Goal: Transaction & Acquisition: Download file/media

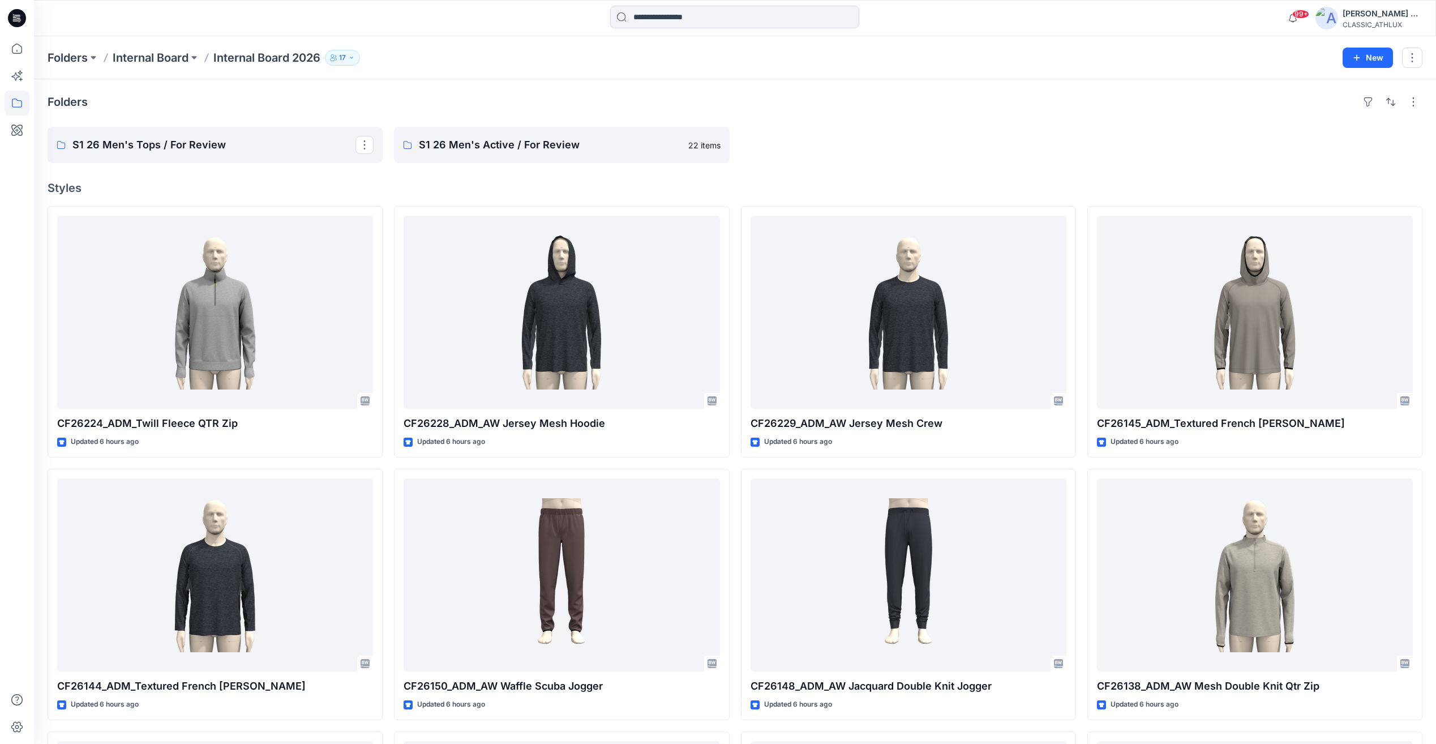
scroll to position [849, 0]
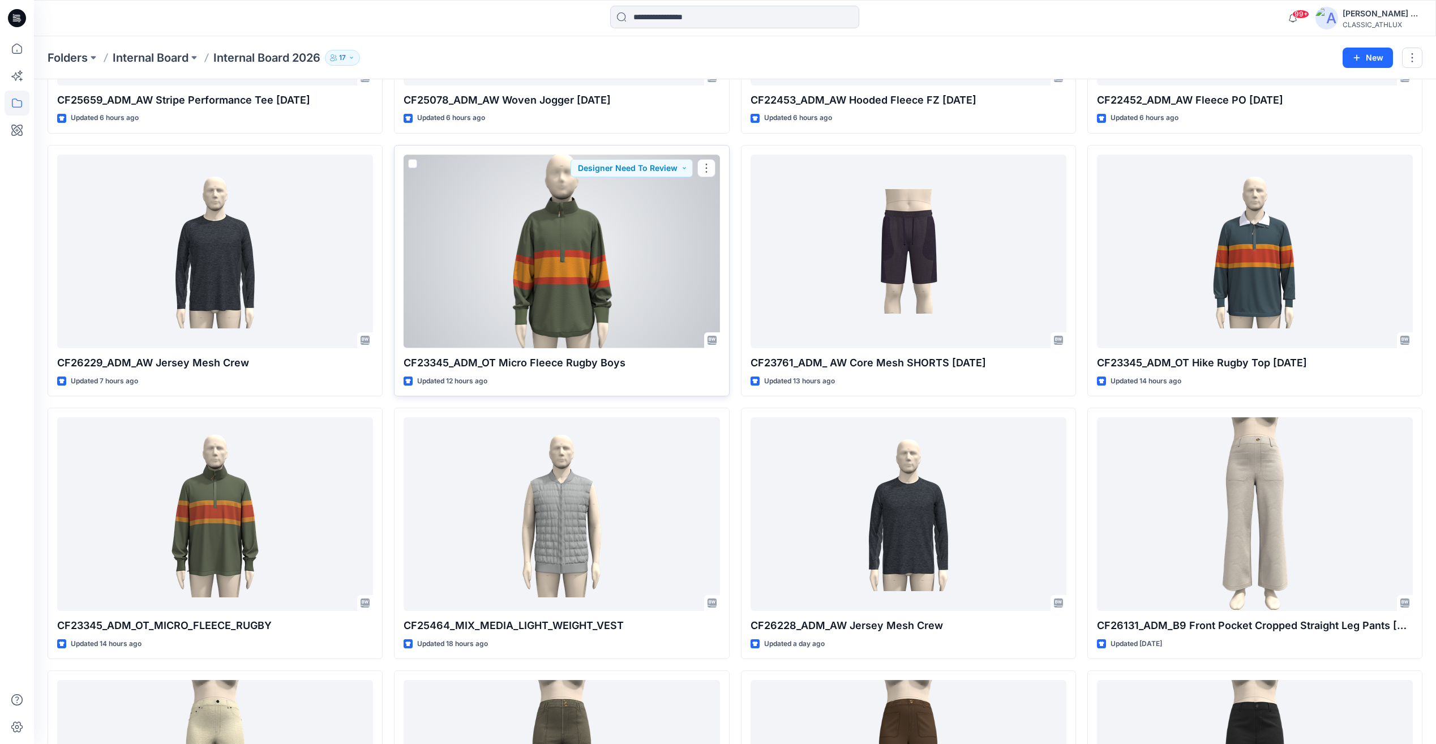
click at [560, 313] on div at bounding box center [562, 251] width 316 height 193
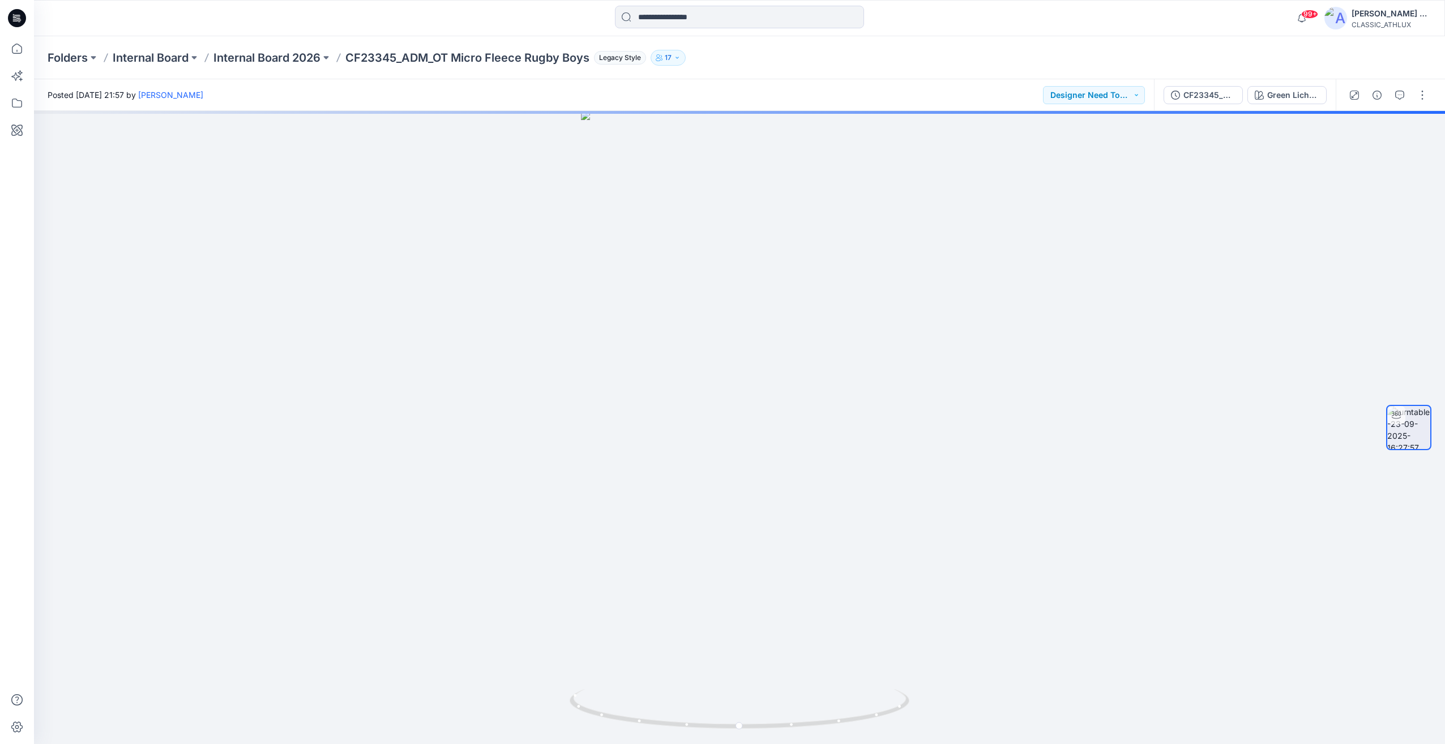
click at [1197, 108] on div "CF23345_ADM_OT Micro Fleece Rugby Boys Green Lichen / Gold Jade / Flaming Carrot" at bounding box center [1245, 95] width 182 height 32
click at [1203, 94] on div "CF23345_ADM_OT Micro Fleece Rugby Boys" at bounding box center [1209, 95] width 52 height 12
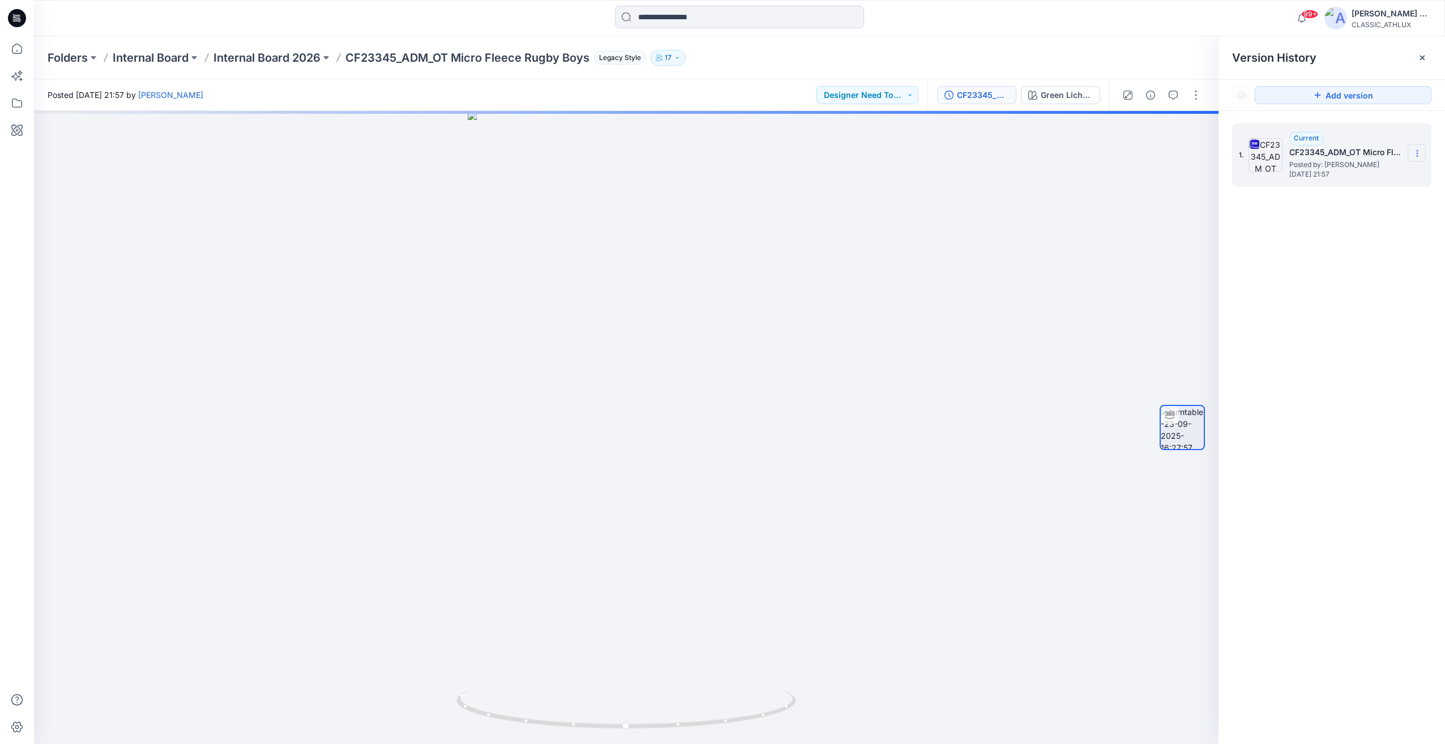
click at [1420, 154] on icon at bounding box center [1417, 153] width 9 height 9
click at [1366, 177] on span "Download Source BW File" at bounding box center [1359, 176] width 95 height 14
click at [287, 58] on p "Internal Board 2026" at bounding box center [266, 58] width 107 height 16
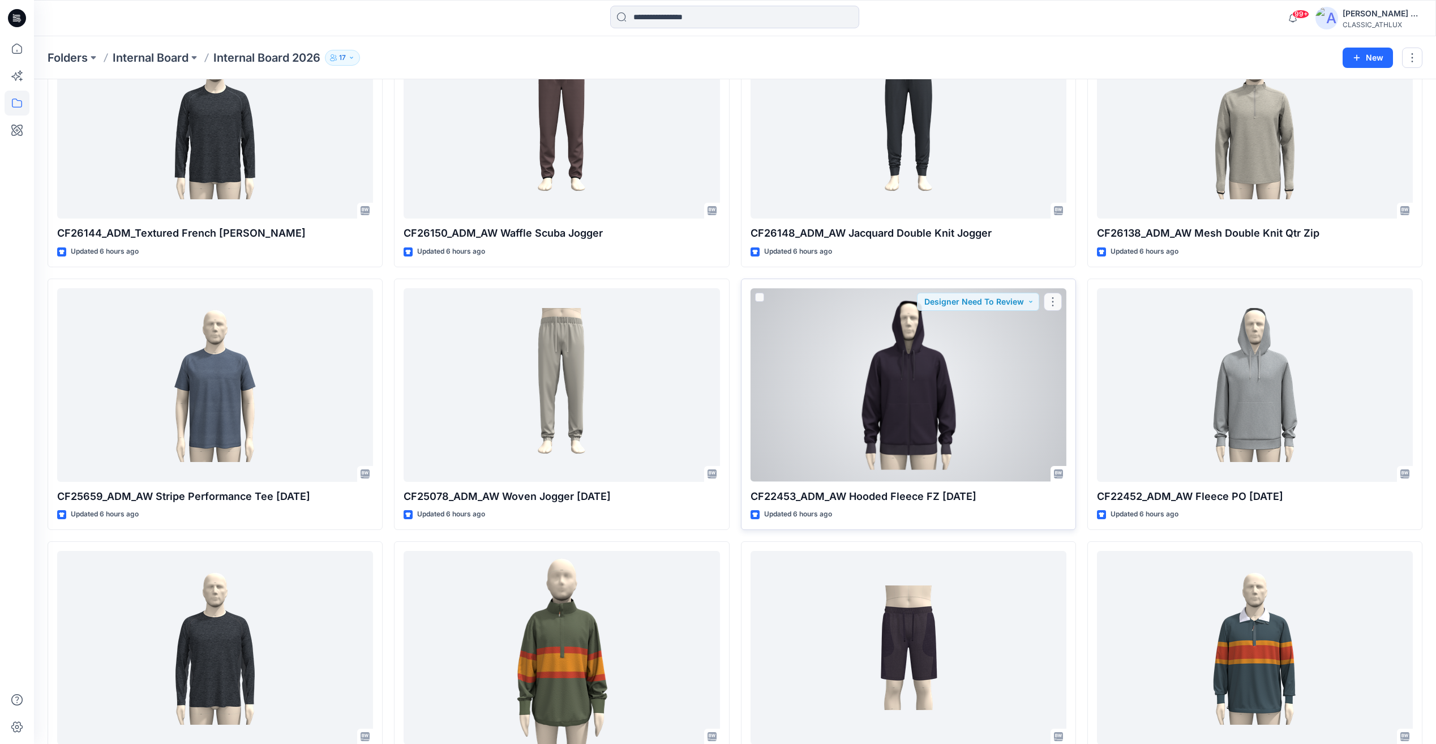
scroll to position [736, 0]
